Goal: Task Accomplishment & Management: Complete application form

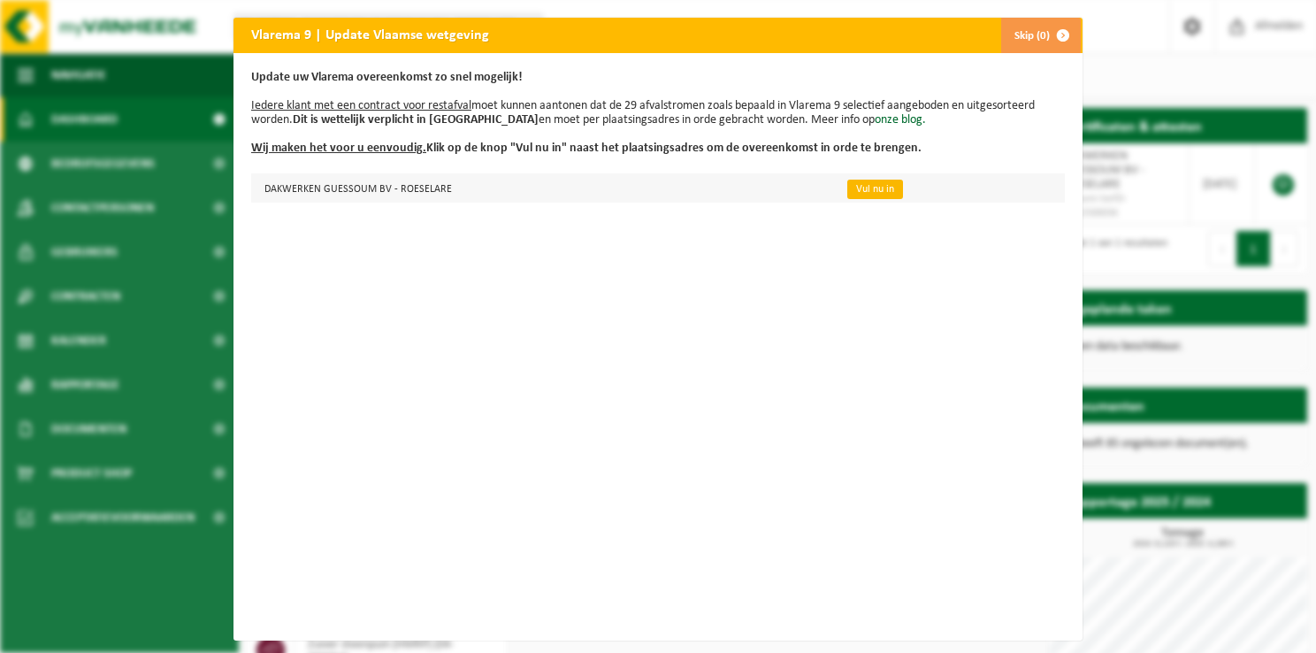
click at [850, 182] on link "Vul nu in" at bounding box center [875, 189] width 56 height 19
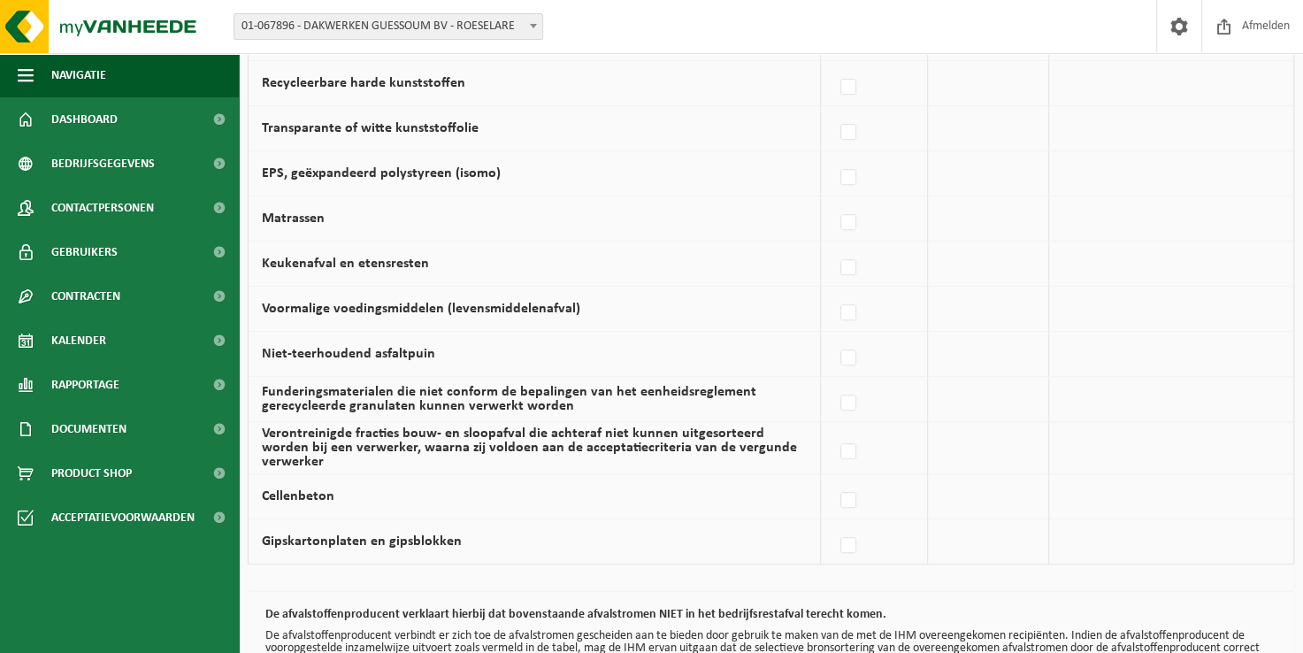
scroll to position [1200, 0]
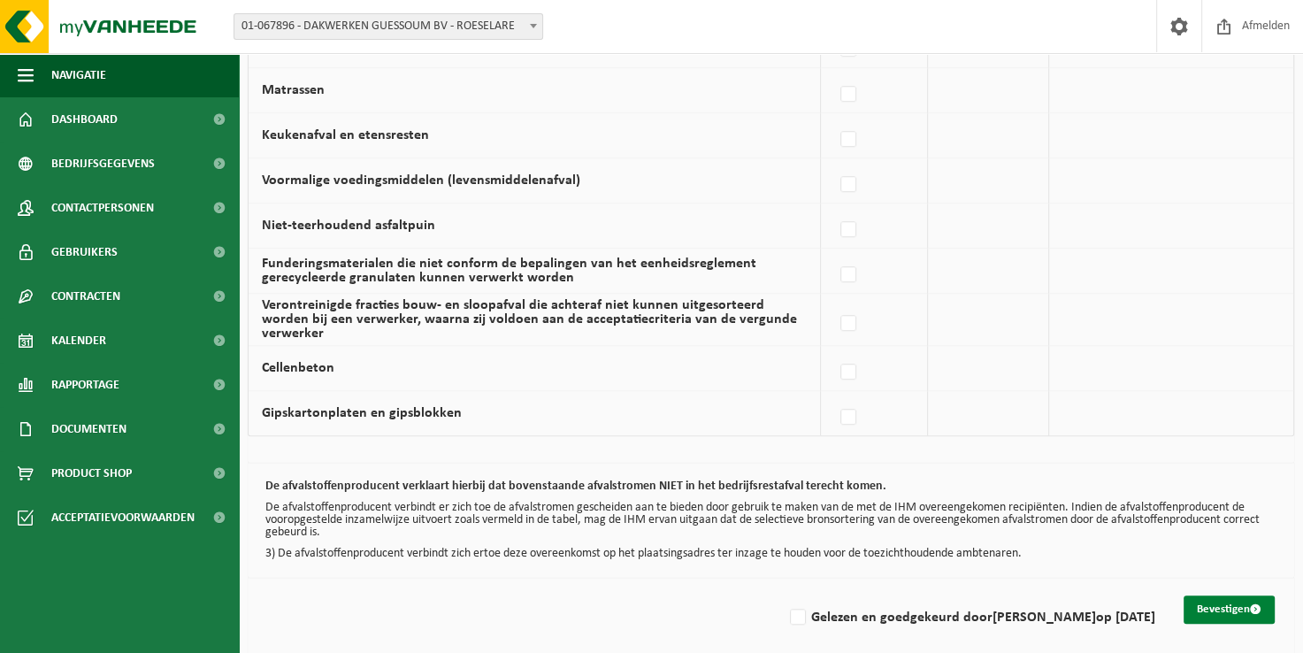
click at [1213, 595] on button "Bevestigen" at bounding box center [1228, 609] width 91 height 28
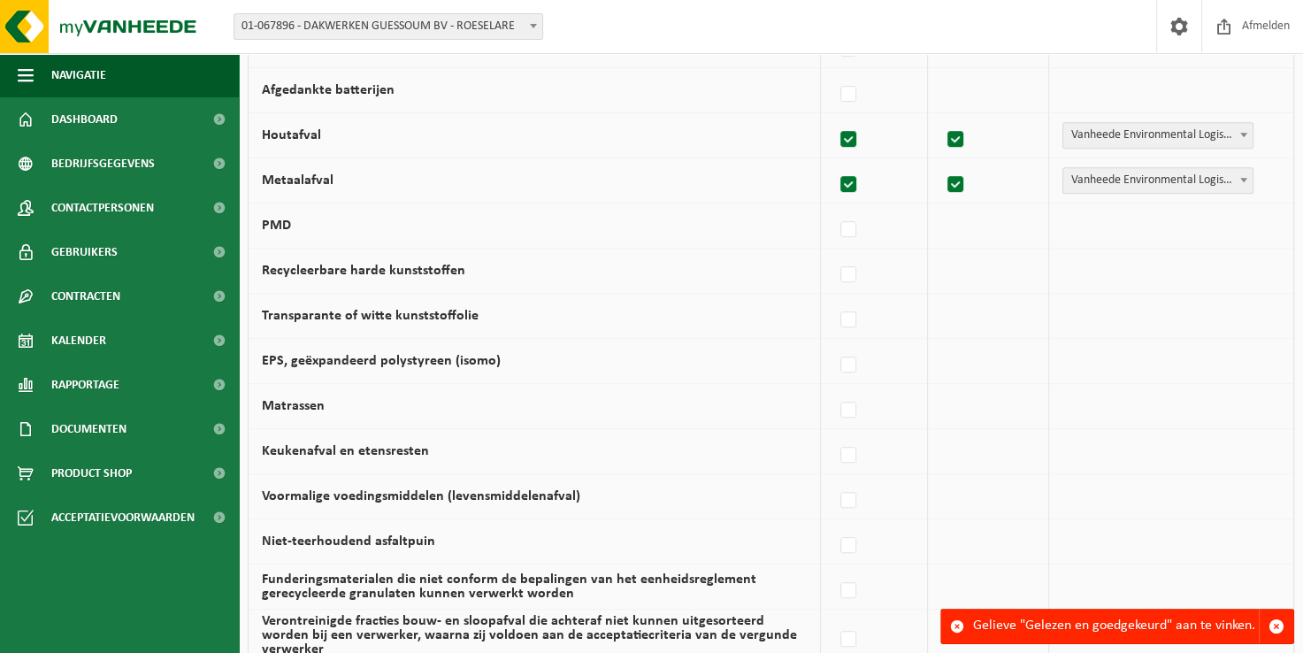
scroll to position [1200, 0]
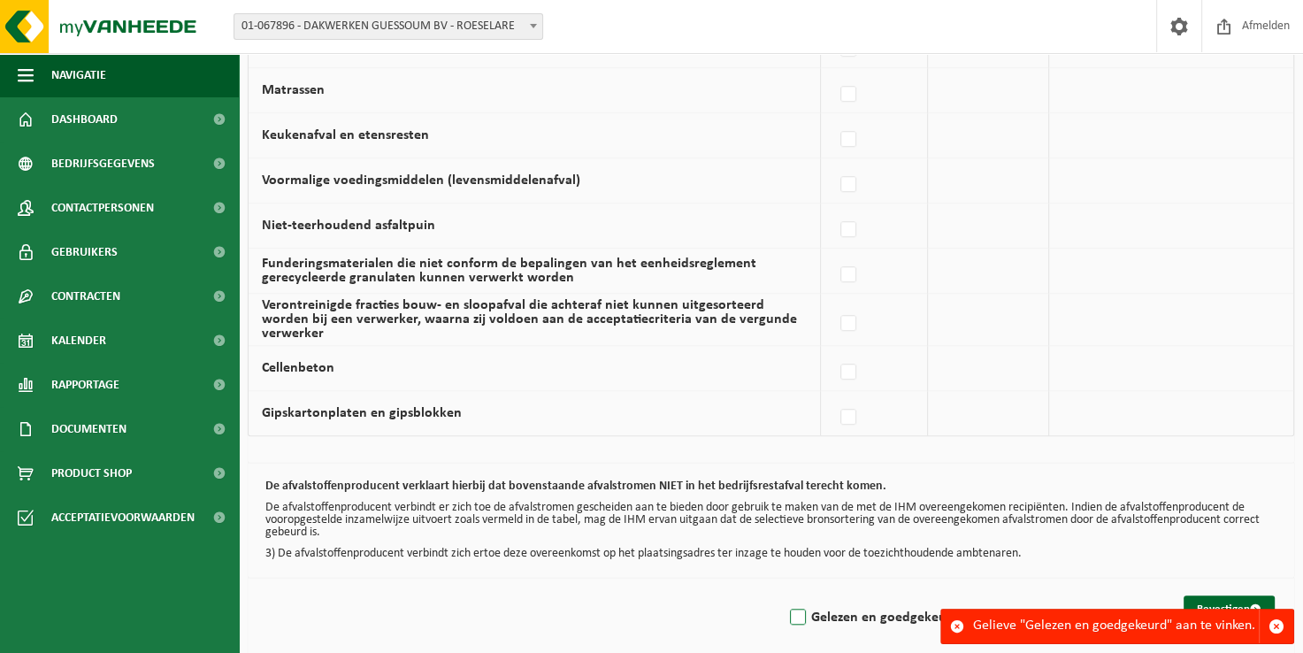
click at [786, 604] on label "Gelezen en goedgekeurd door GERMAIN VANLOUWE op 24/09/25" at bounding box center [970, 617] width 369 height 27
click at [783, 595] on input "Gelezen en goedgekeurd door GERMAIN VANLOUWE op 24/09/25" at bounding box center [783, 594] width 1 height 1
checkbox input "true"
click at [1220, 595] on button "Bevestigen" at bounding box center [1228, 609] width 91 height 28
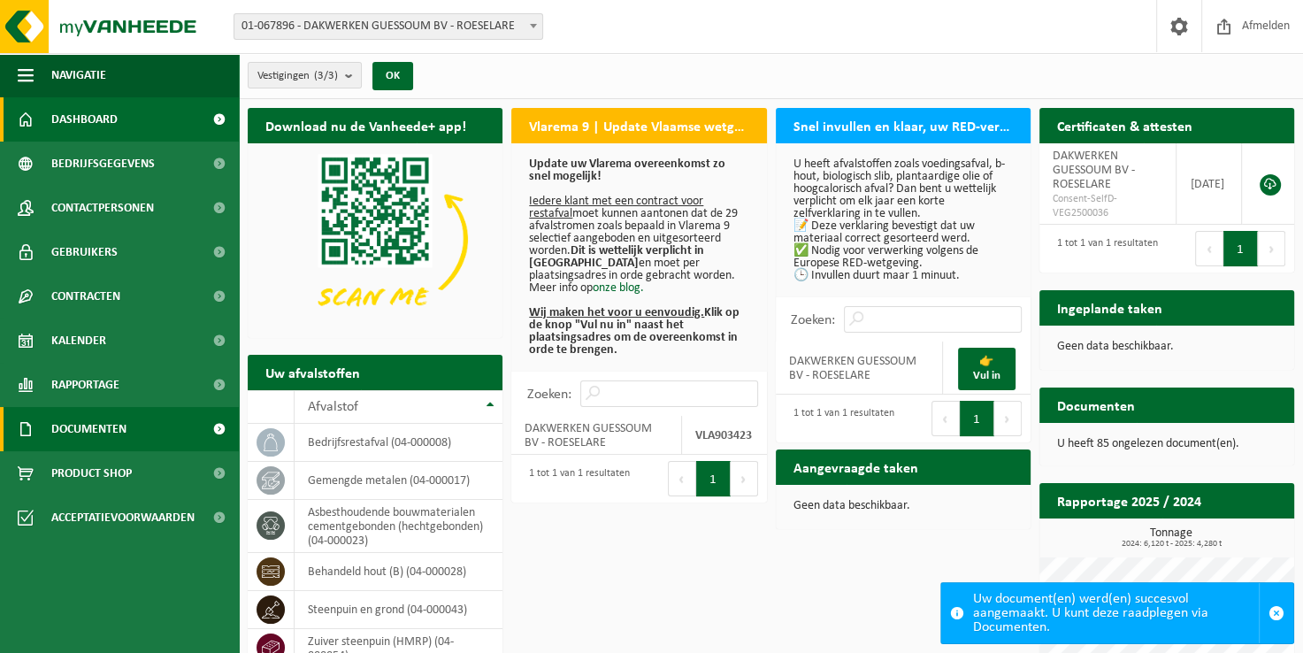
click at [87, 426] on span "Documenten" at bounding box center [88, 429] width 75 height 44
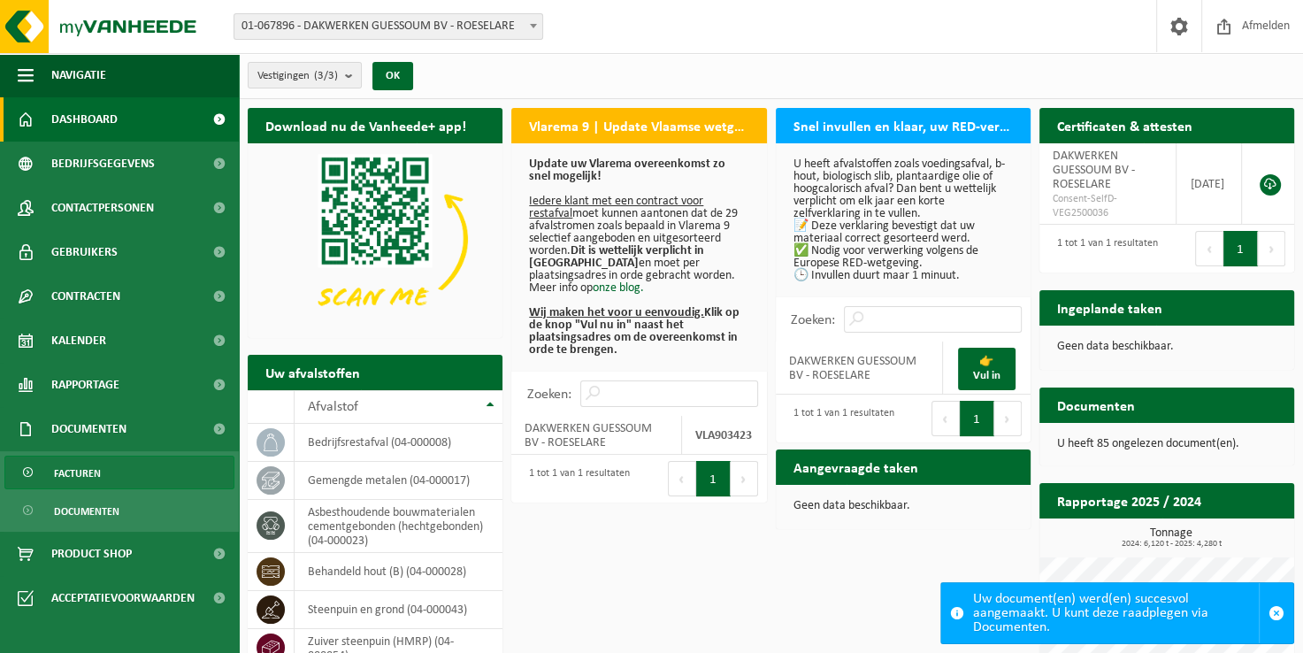
click at [76, 475] on span "Facturen" at bounding box center [77, 473] width 47 height 34
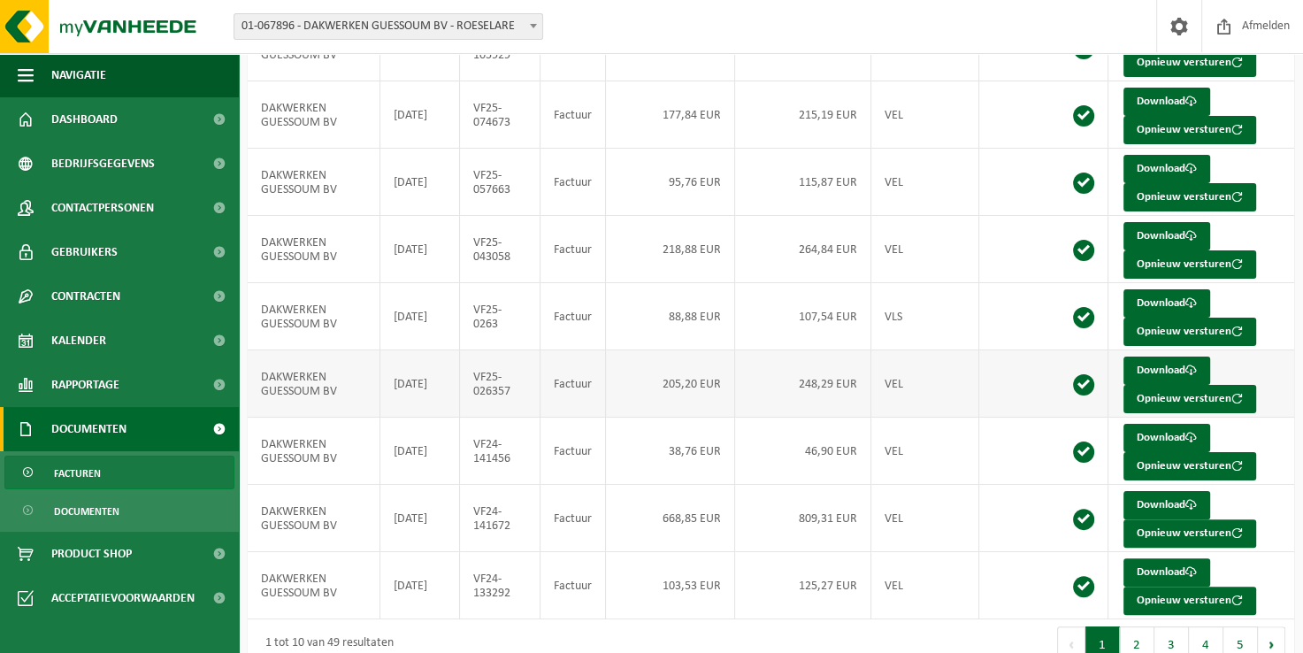
scroll to position [342, 0]
